Goal: Task Accomplishment & Management: Manage account settings

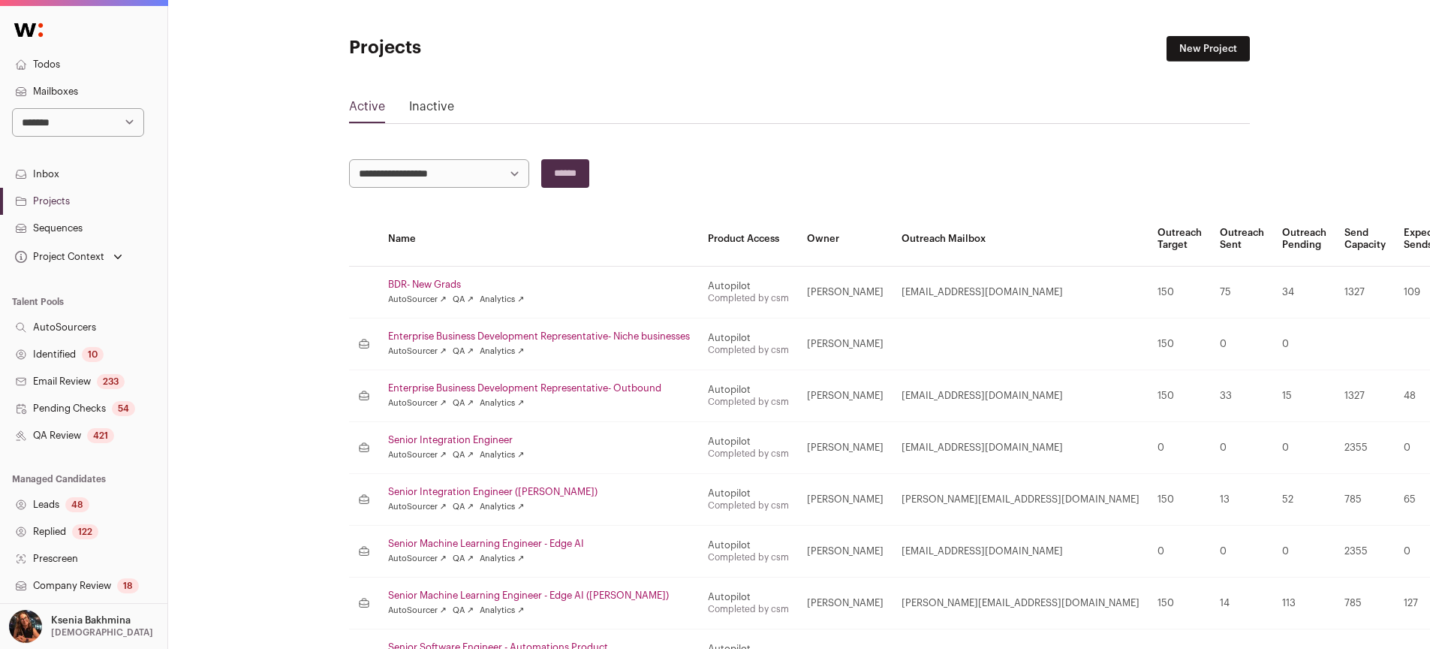
click at [65, 202] on link "Projects" at bounding box center [83, 201] width 167 height 27
click at [65, 200] on link "Projects" at bounding box center [83, 201] width 167 height 27
click at [62, 505] on link "Leads 48" at bounding box center [83, 504] width 167 height 27
click at [60, 503] on link "Leads 48" at bounding box center [83, 504] width 167 height 27
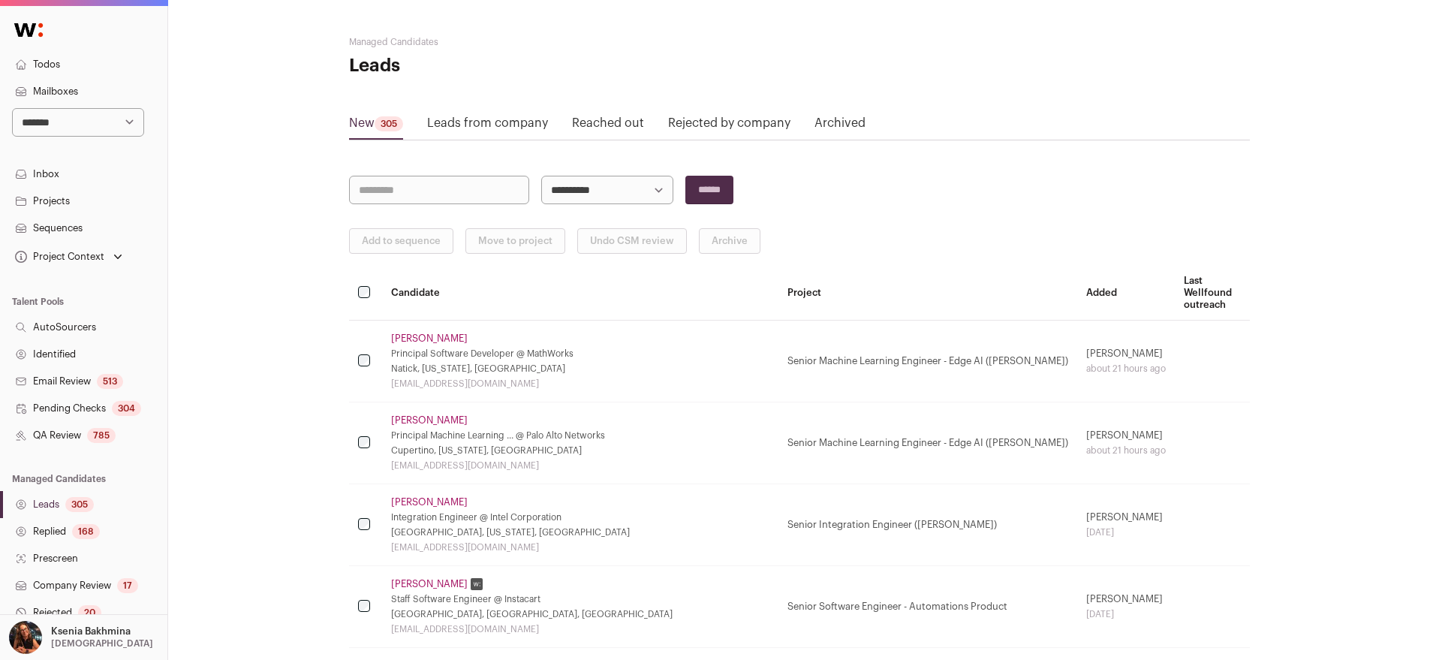
click at [70, 504] on div "305" at bounding box center [79, 504] width 29 height 15
click at [587, 192] on select "**********" at bounding box center [607, 190] width 132 height 29
select select "*****"
click at [708, 190] on input "******" at bounding box center [709, 190] width 48 height 29
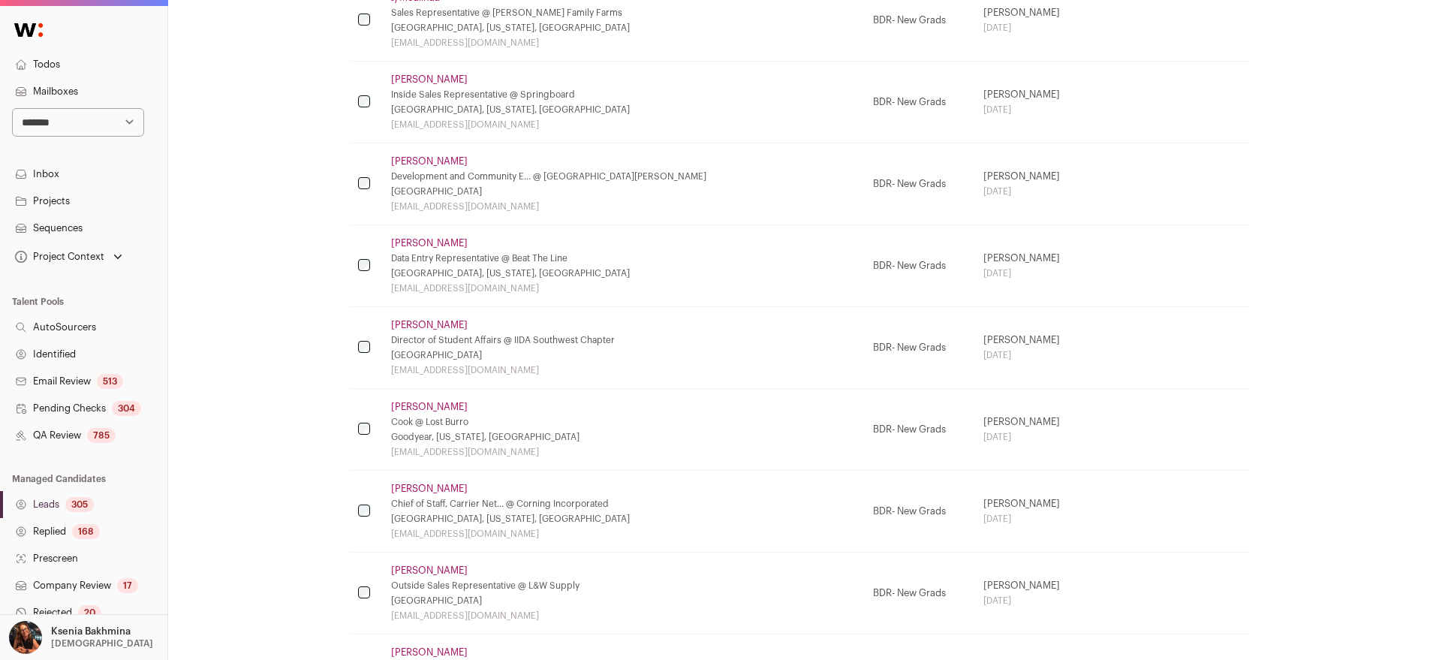
scroll to position [1847, 0]
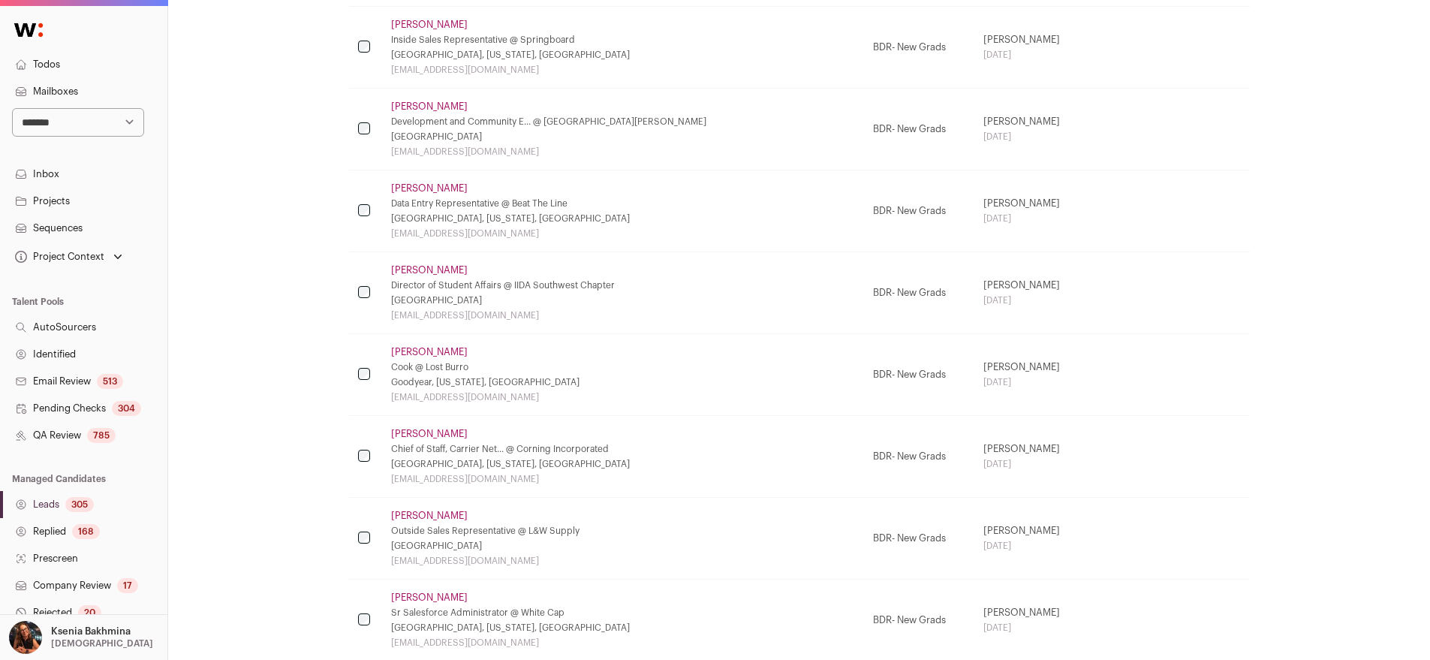
click at [356, 447] on td at bounding box center [365, 457] width 33 height 82
click at [366, 625] on td at bounding box center [365, 621] width 33 height 82
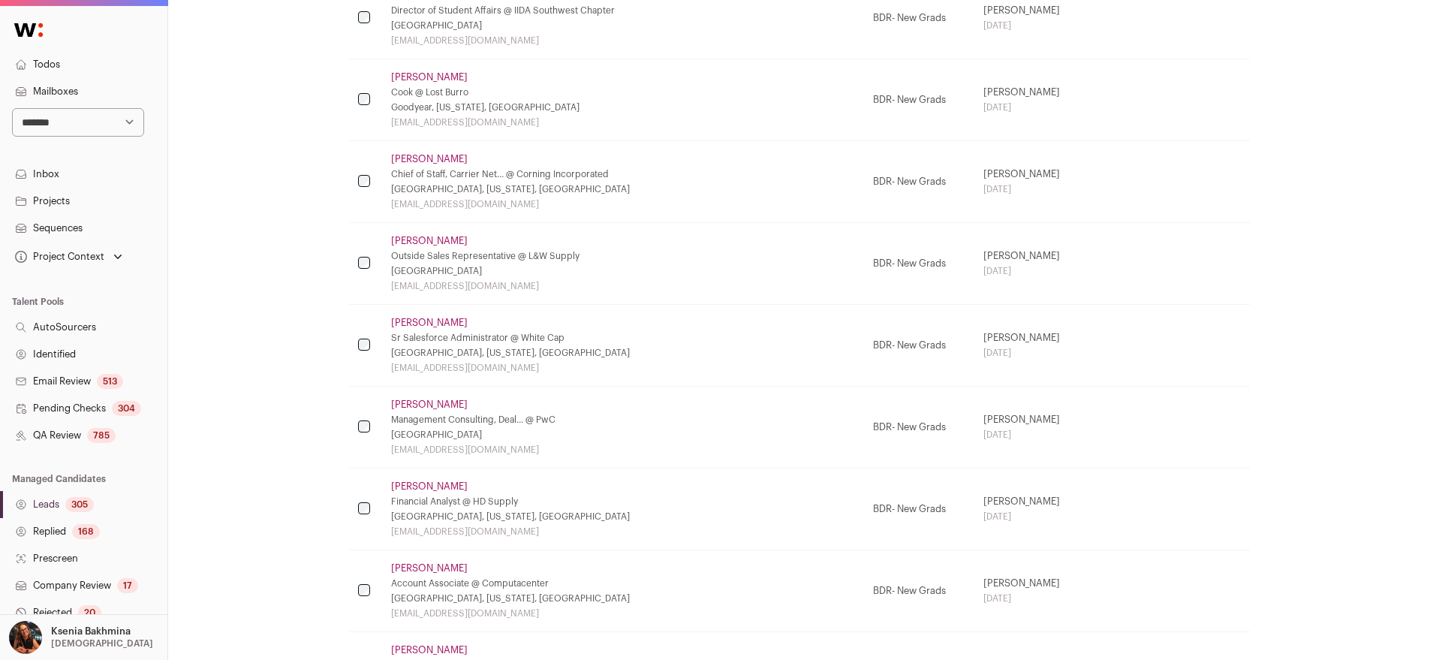
scroll to position [2123, 0]
click at [363, 516] on td at bounding box center [365, 508] width 33 height 82
click at [367, 577] on td at bounding box center [365, 590] width 33 height 82
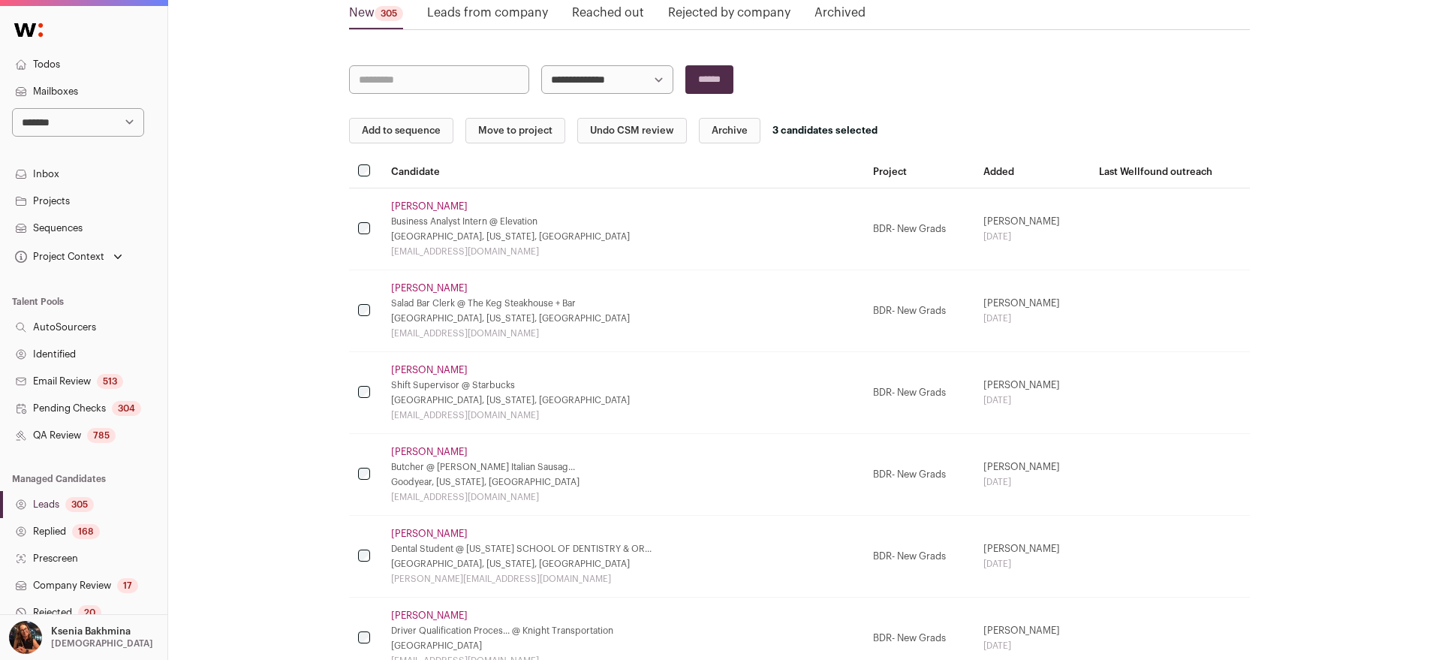
scroll to position [118, 0]
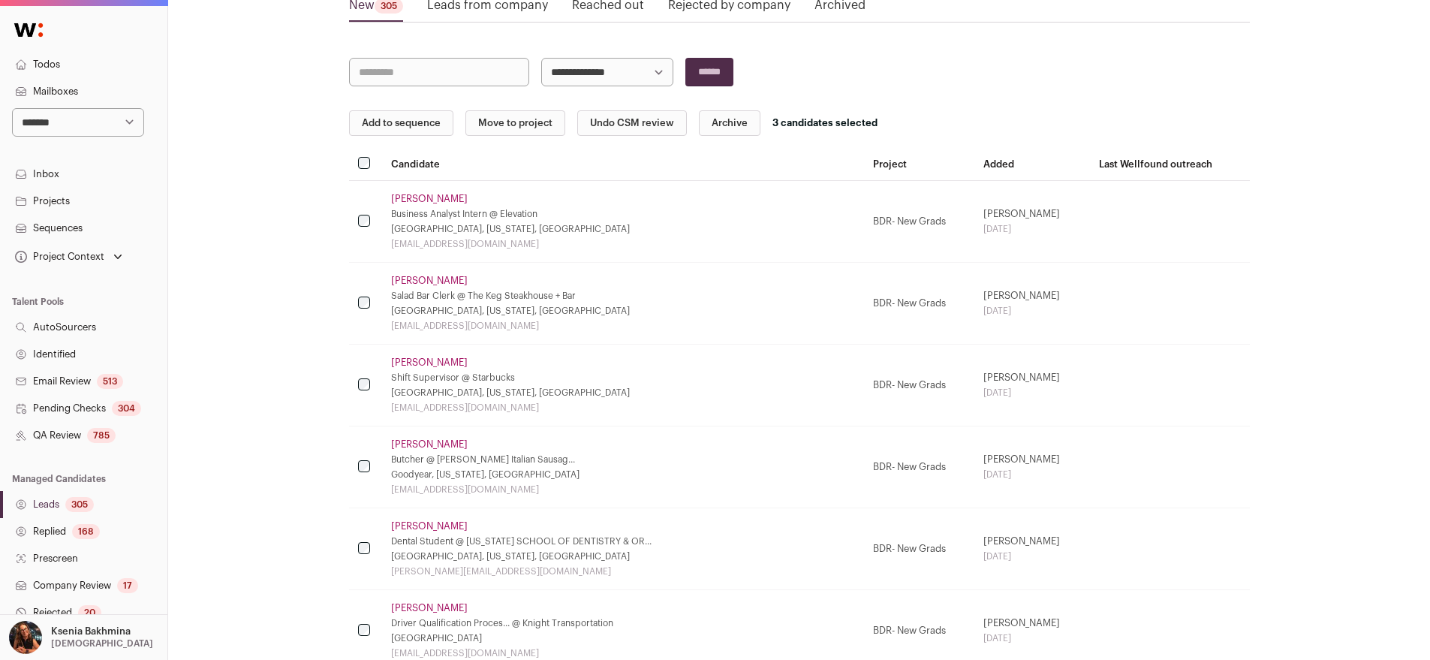
click at [362, 481] on td at bounding box center [365, 467] width 33 height 82
click at [361, 474] on td at bounding box center [365, 467] width 33 height 82
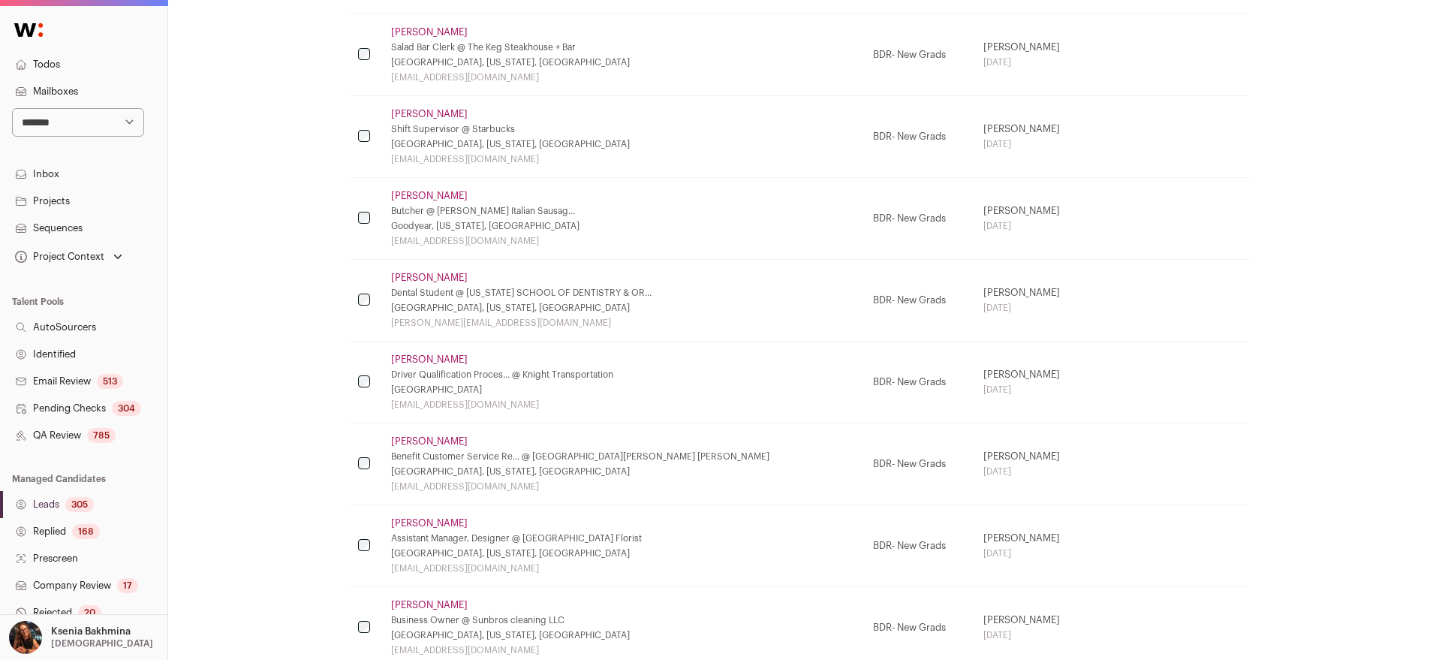
scroll to position [372, 0]
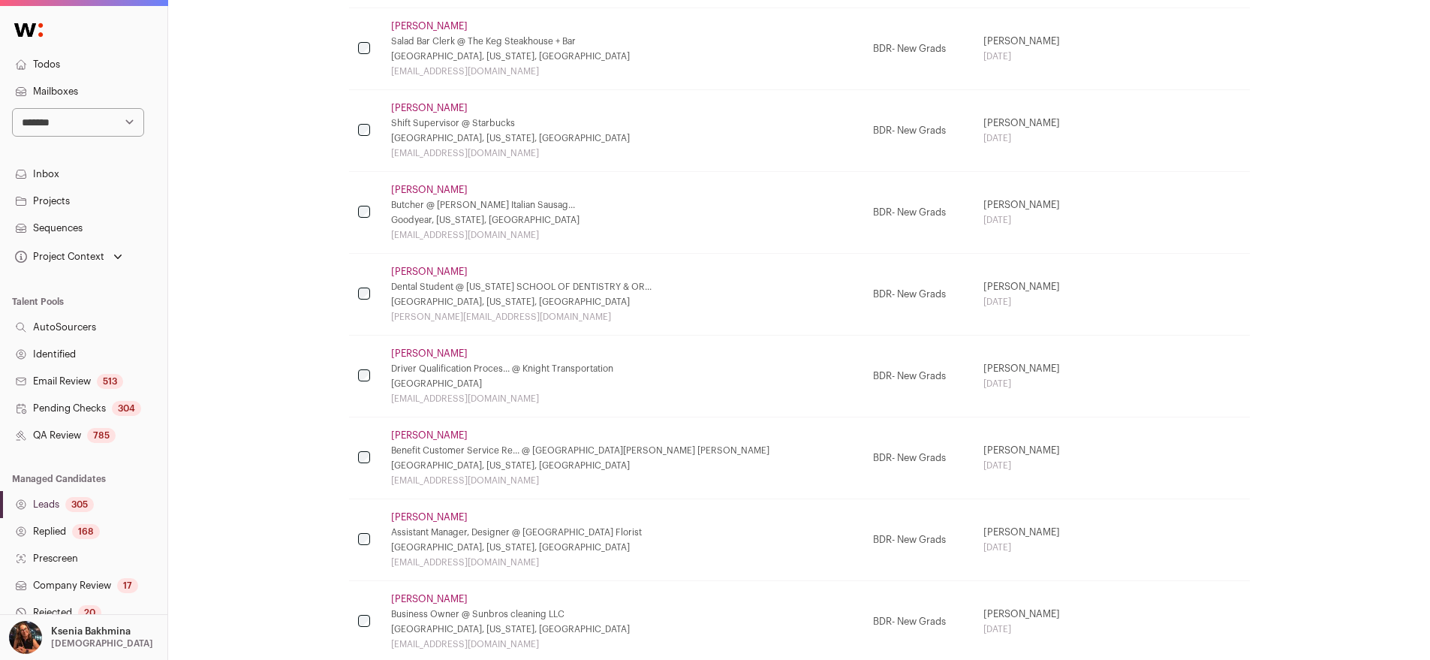
click at [366, 548] on td at bounding box center [365, 540] width 33 height 82
click at [357, 542] on td at bounding box center [365, 540] width 33 height 82
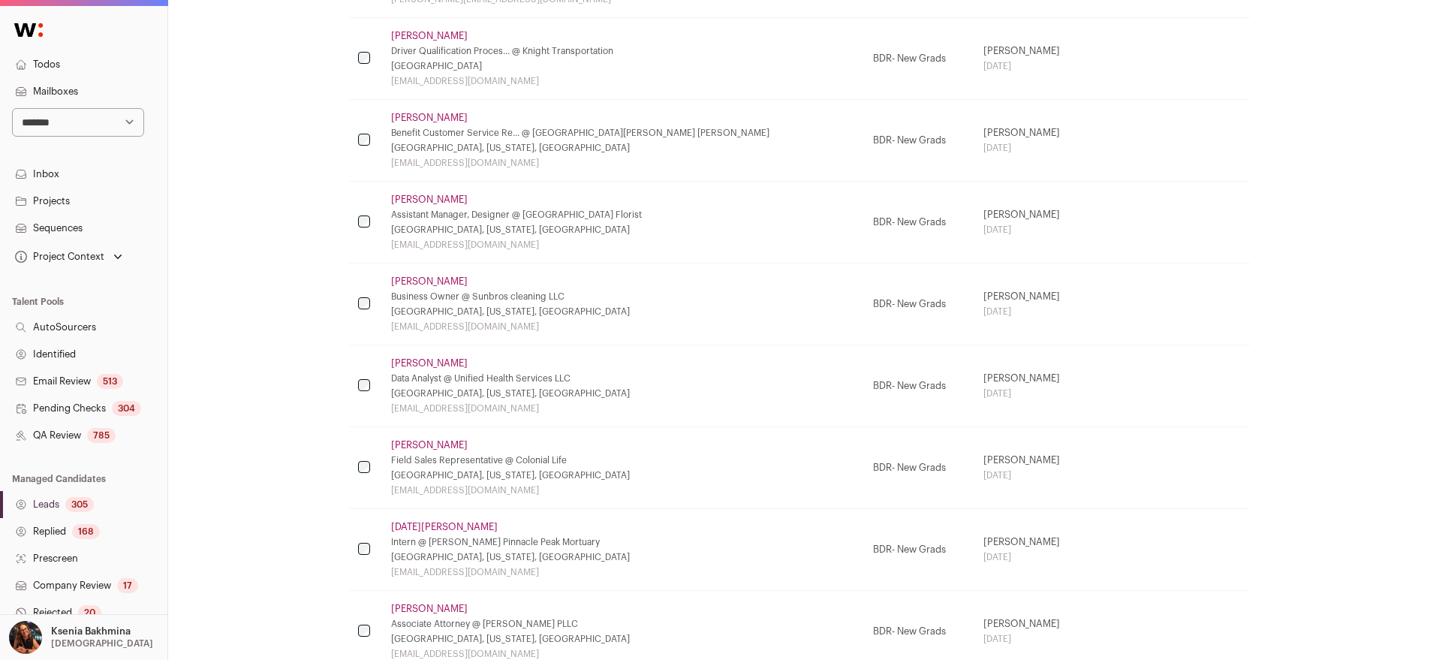
scroll to position [692, 0]
click at [362, 556] on td at bounding box center [365, 548] width 33 height 82
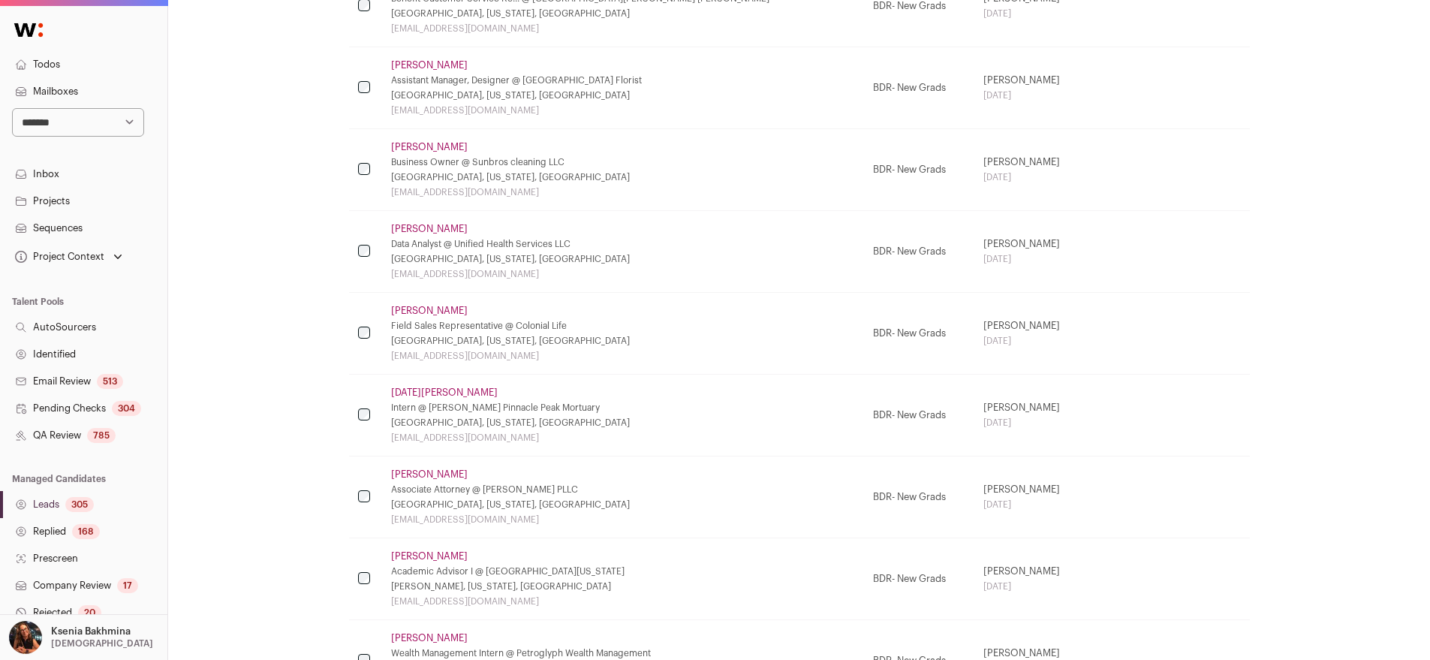
scroll to position [827, 0]
click at [369, 490] on td at bounding box center [365, 494] width 33 height 82
click at [369, 493] on td at bounding box center [365, 494] width 33 height 82
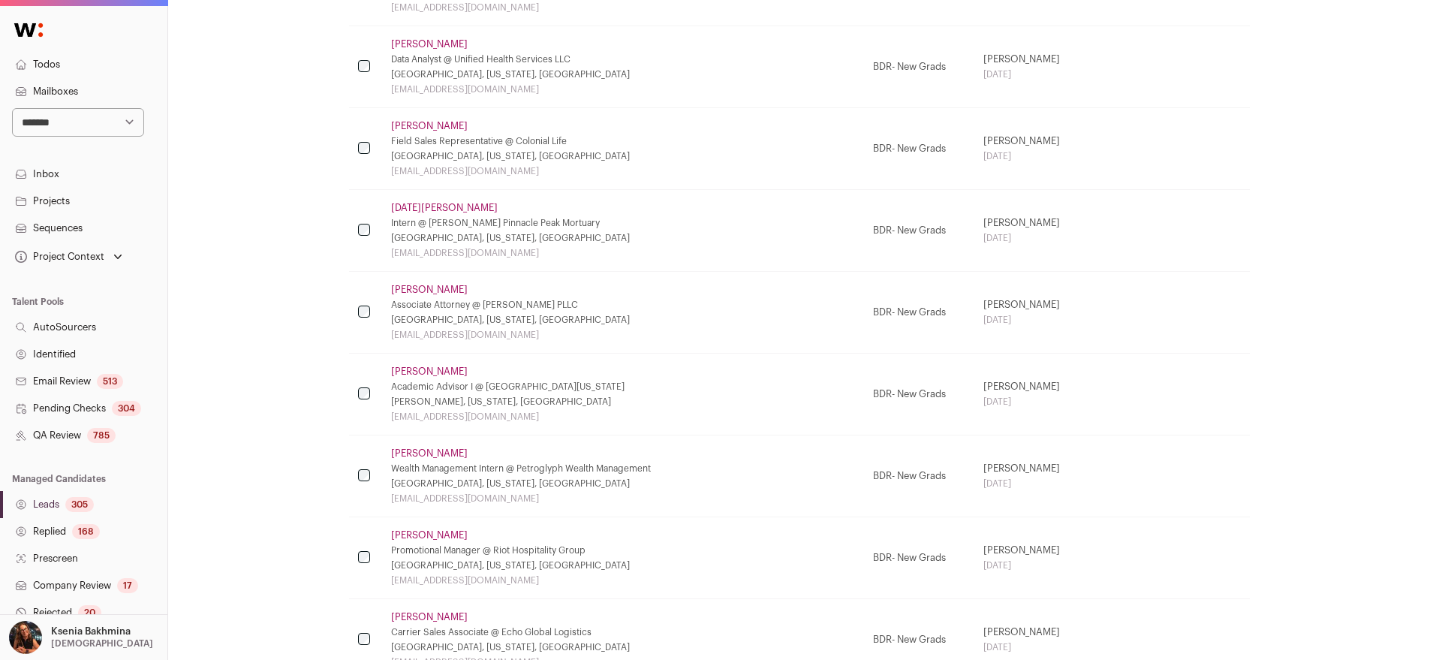
scroll to position [1026, 0]
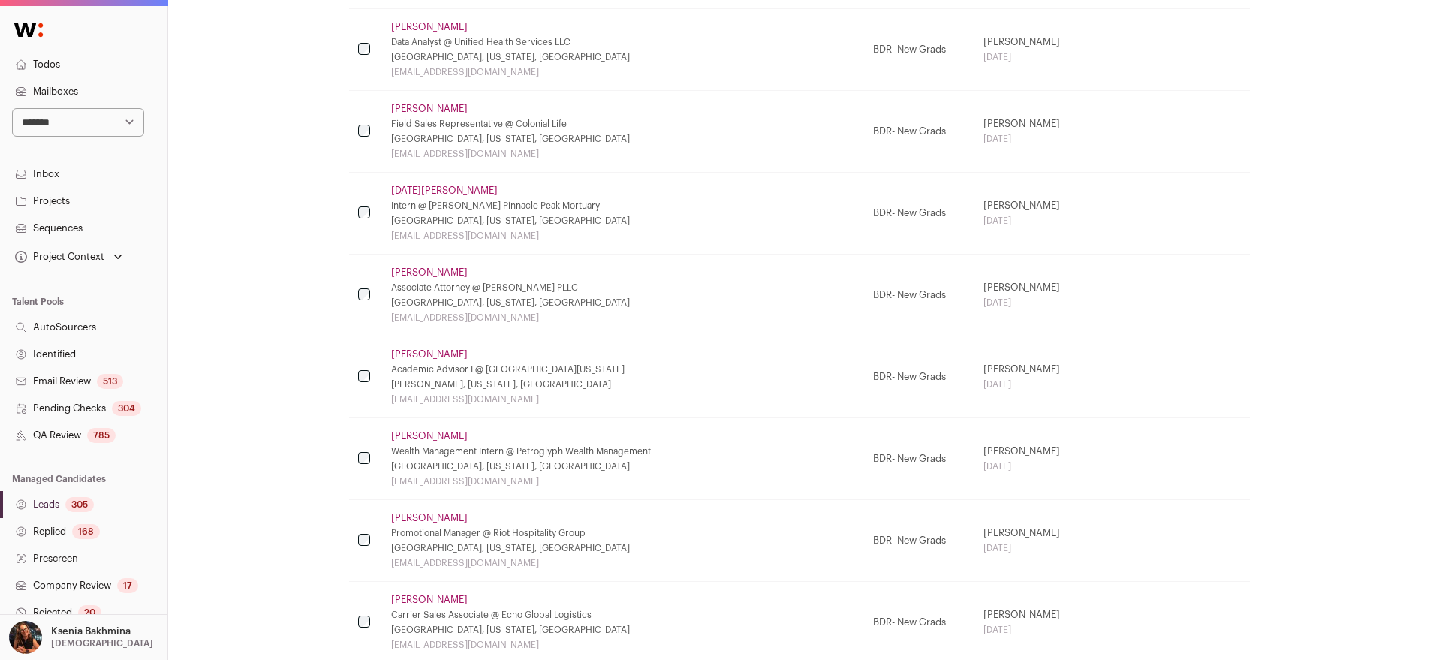
click at [366, 549] on td at bounding box center [365, 541] width 33 height 82
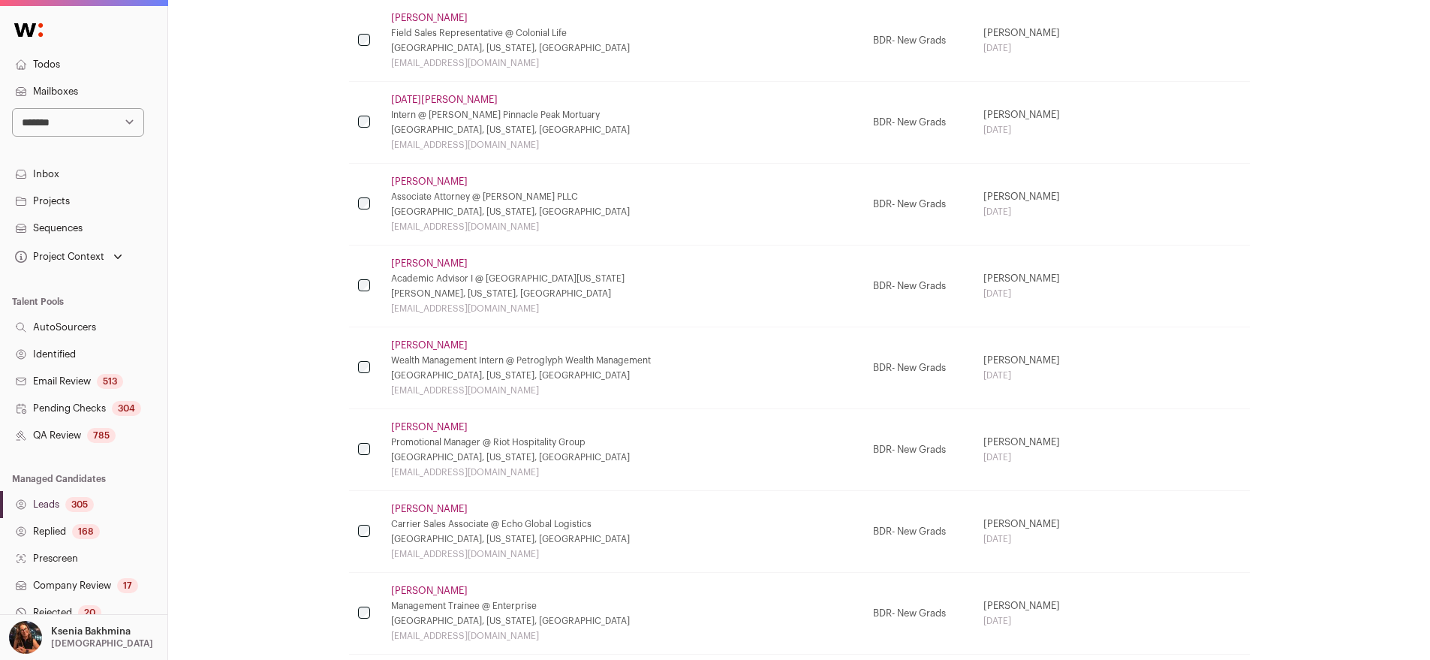
scroll to position [1130, 0]
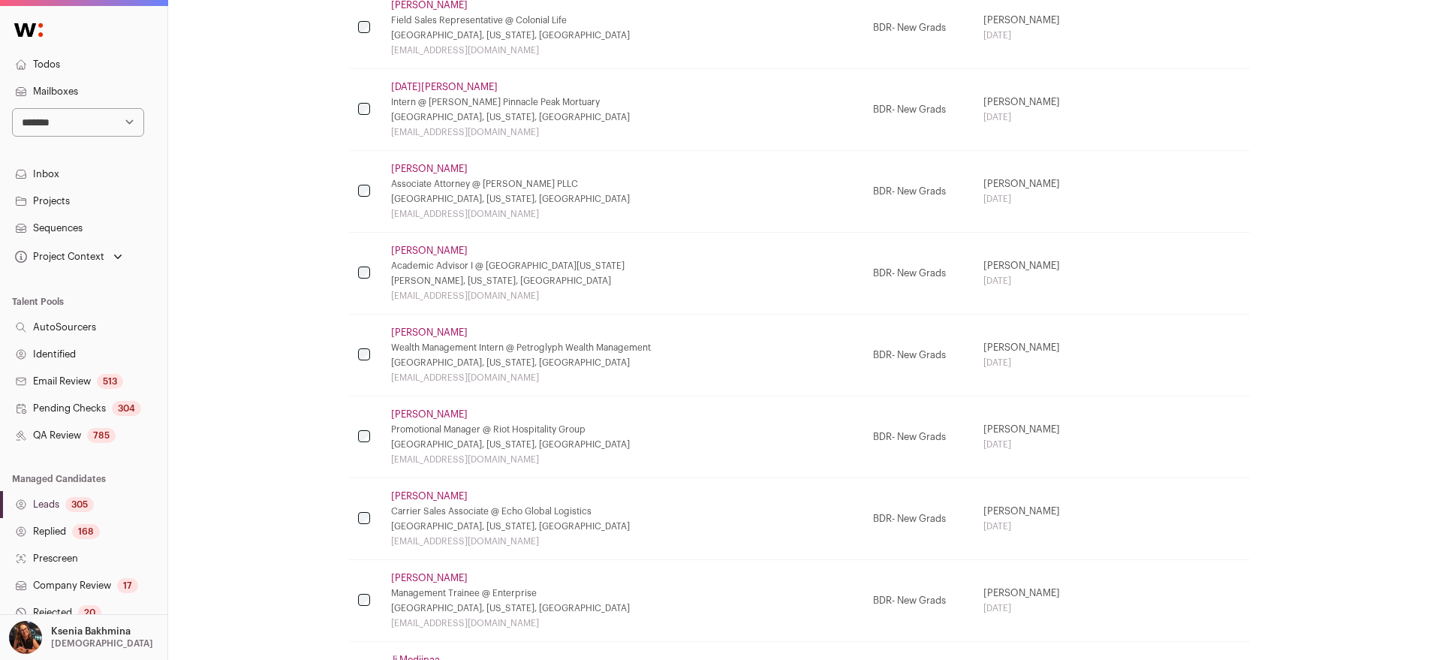
click at [370, 603] on td at bounding box center [365, 601] width 33 height 82
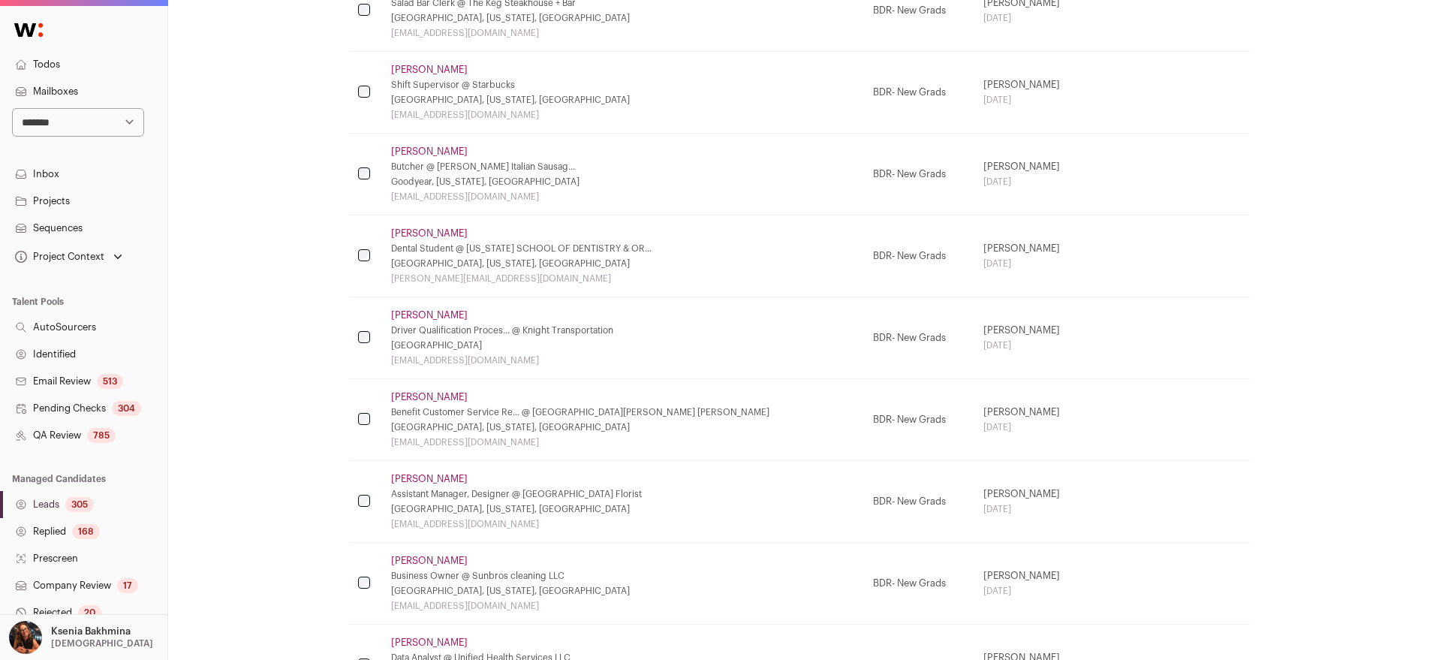
scroll to position [0, 0]
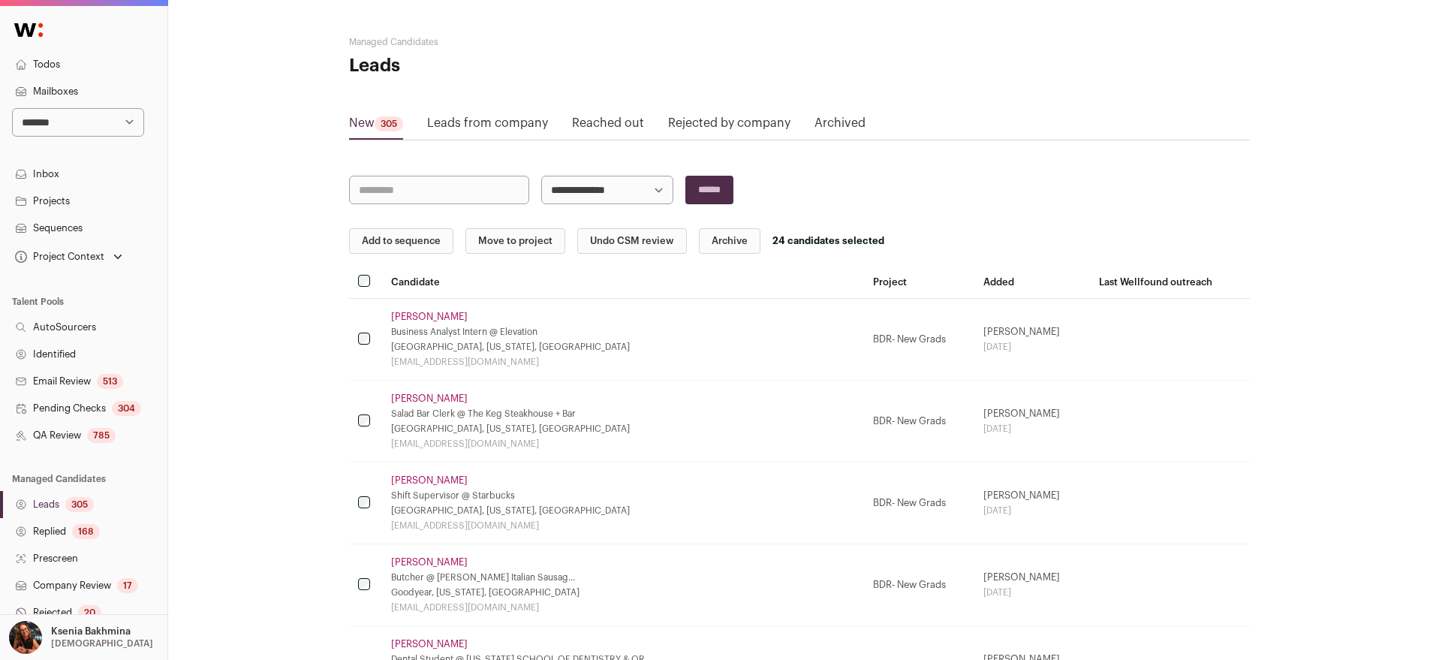
click at [404, 240] on button "Add to sequence" at bounding box center [401, 241] width 104 height 26
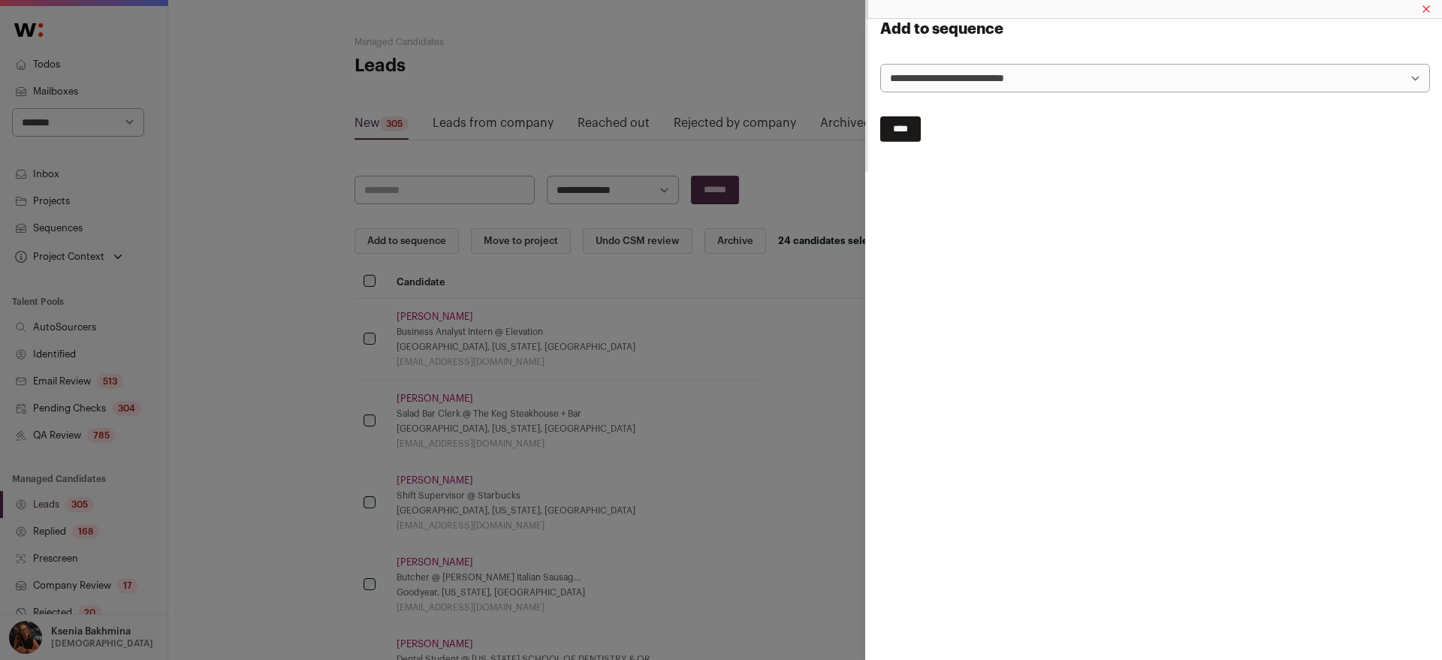
click at [932, 74] on select "**********" at bounding box center [1155, 78] width 550 height 29
select select "*****"
click at [902, 128] on input "****" at bounding box center [900, 129] width 41 height 26
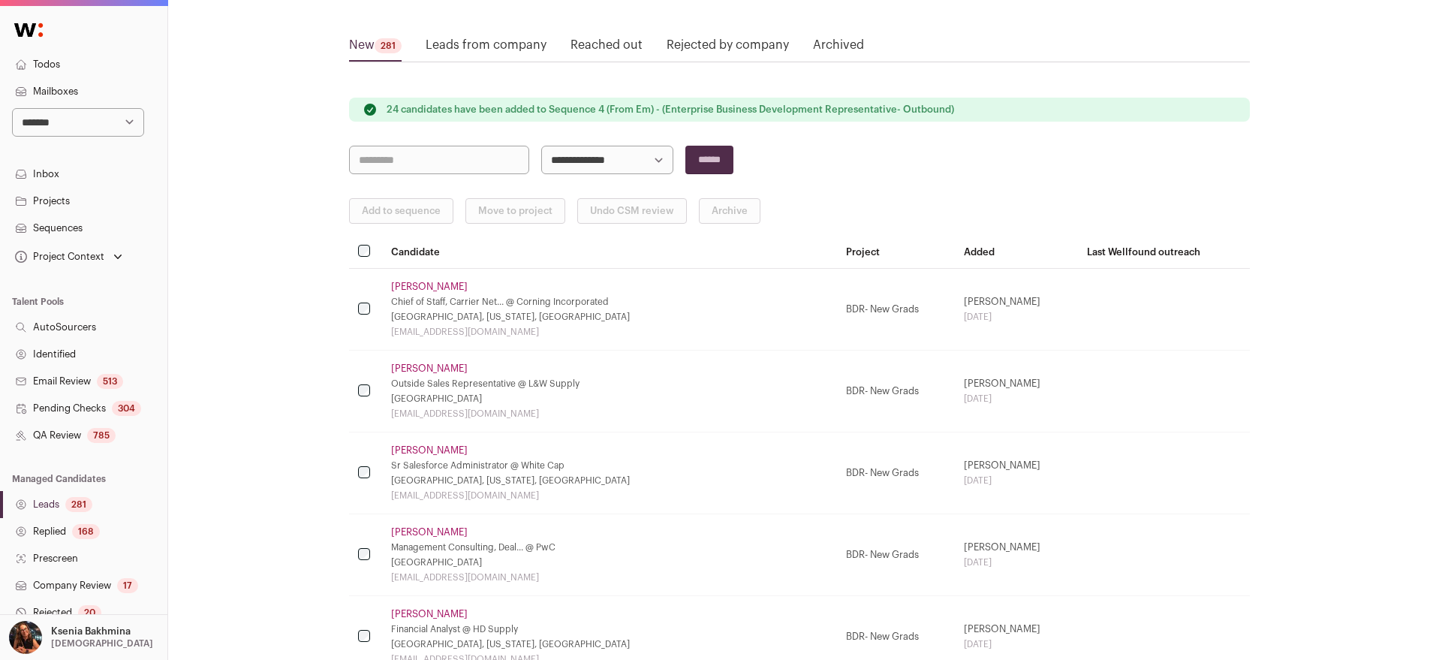
scroll to position [354, 0]
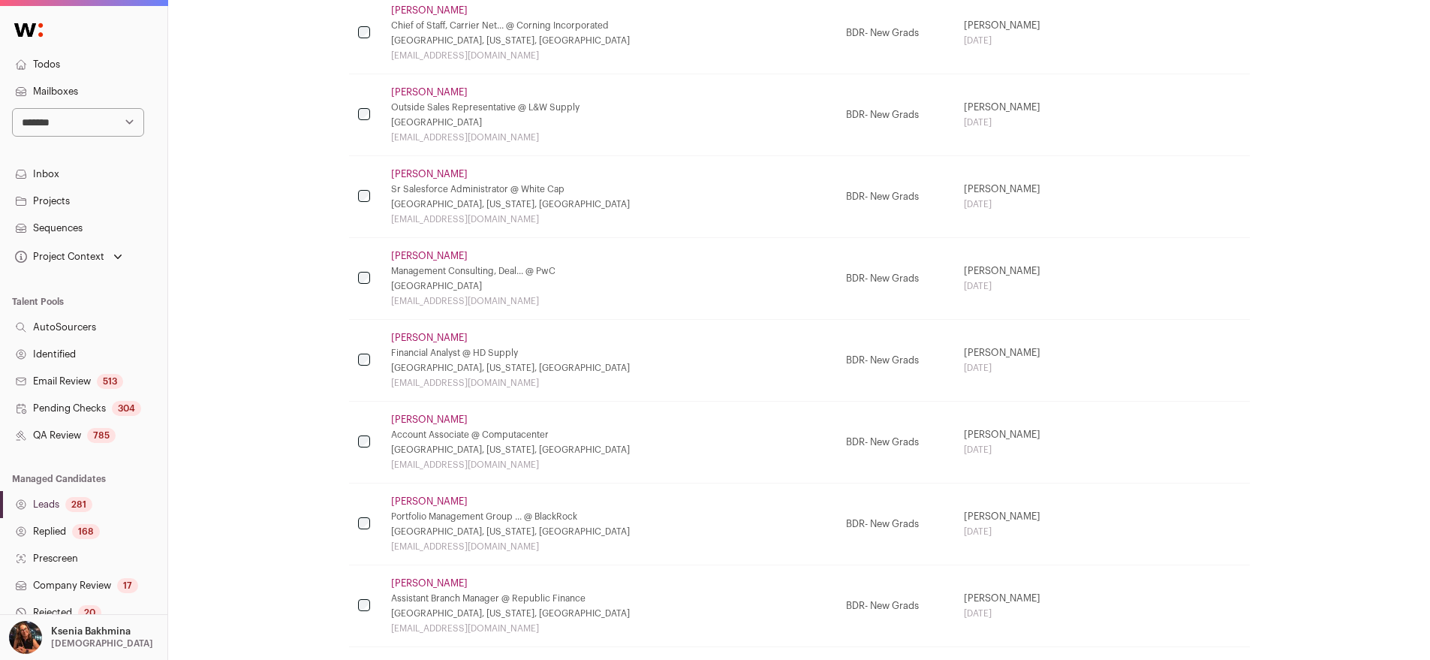
click at [47, 436] on link "QA Review 785" at bounding box center [83, 435] width 167 height 27
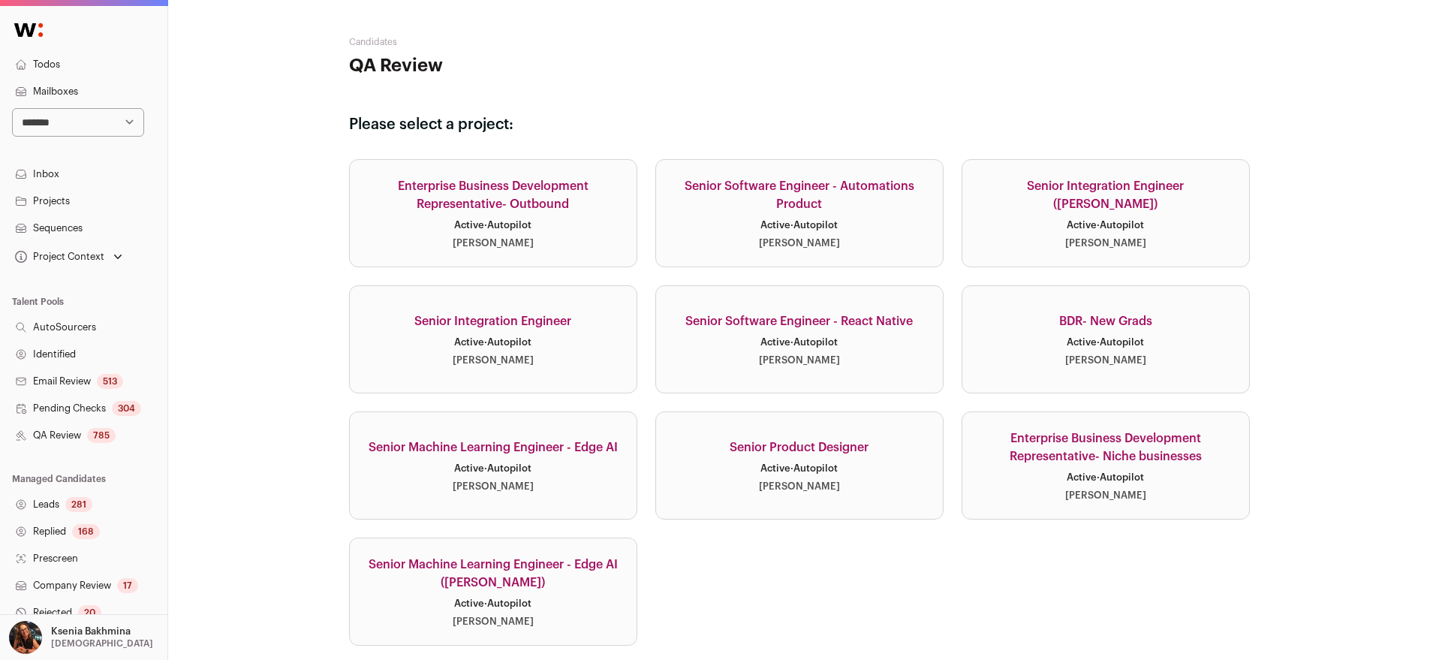
click at [492, 193] on div "Enterprise Business Development Representative- Outbound" at bounding box center [493, 195] width 251 height 36
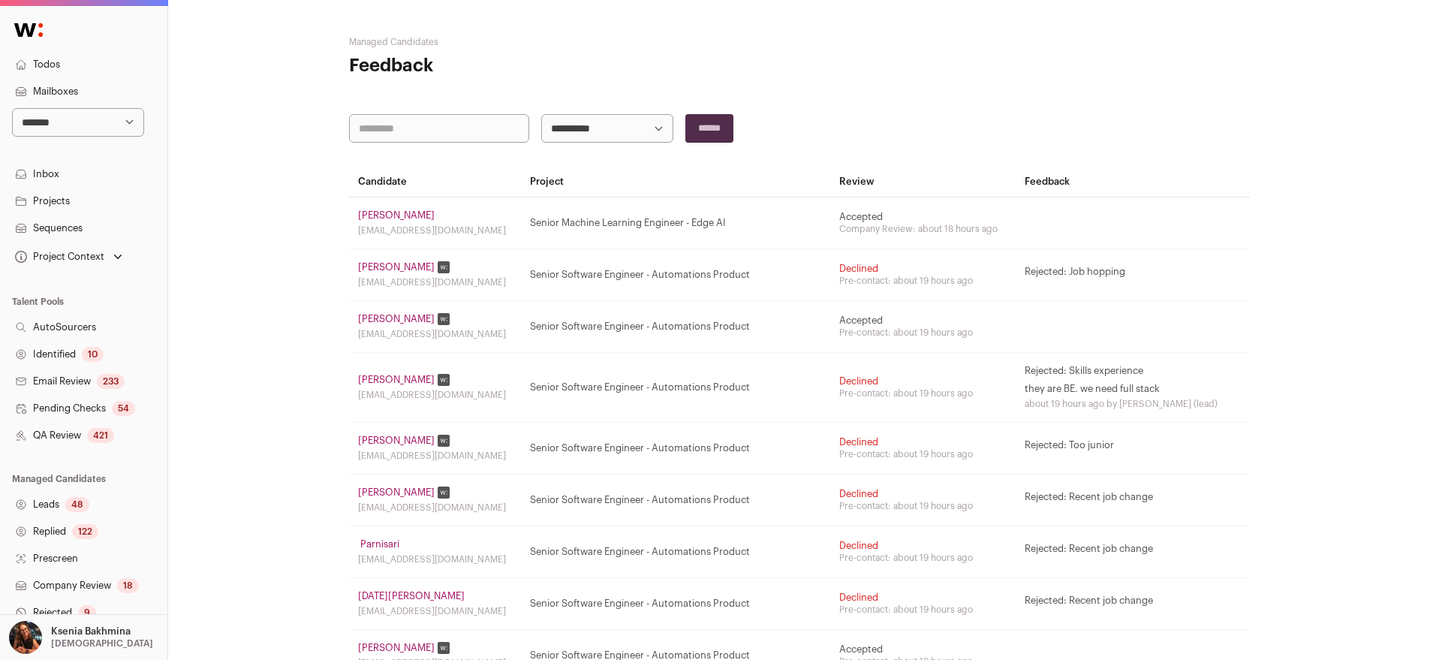
scroll to position [95, 0]
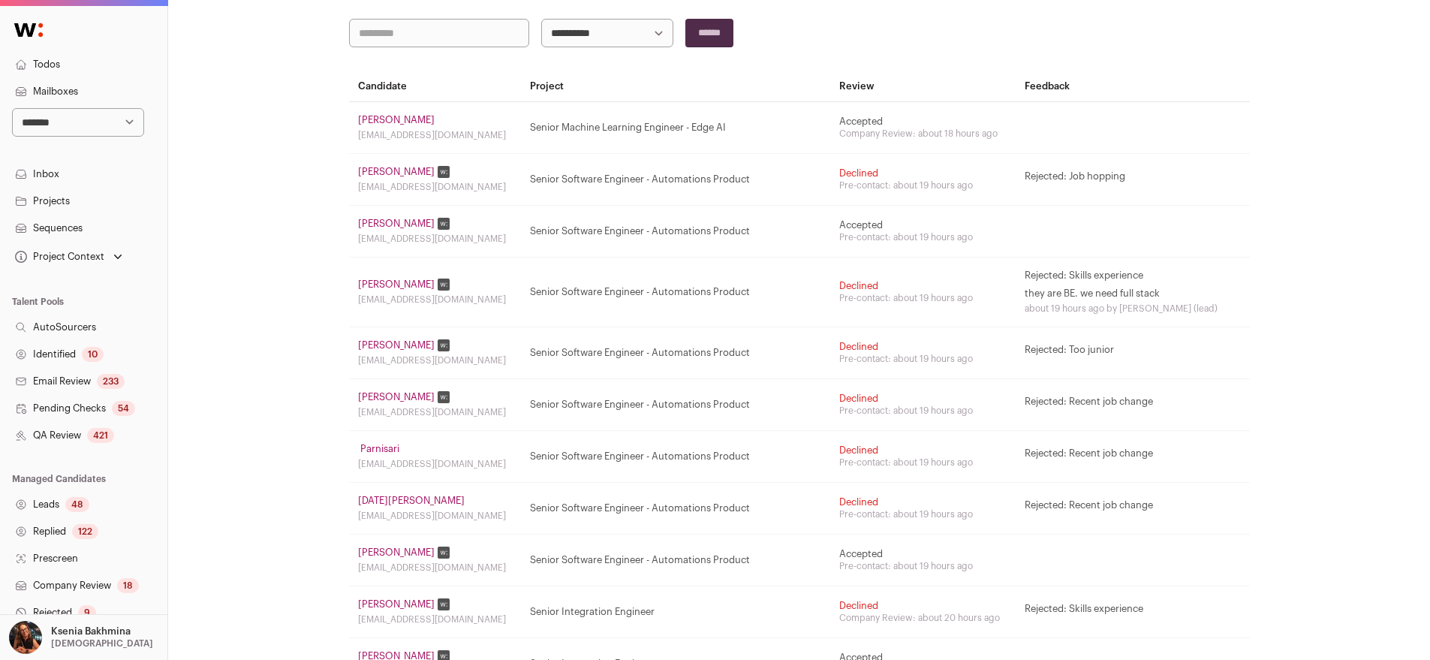
click at [50, 125] on select "**********" at bounding box center [78, 122] width 132 height 29
